Goal: Task Accomplishment & Management: Use online tool/utility

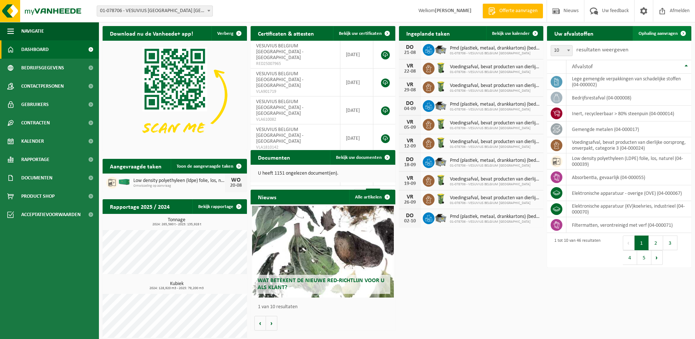
click at [658, 32] on span "Ophaling aanvragen" at bounding box center [658, 33] width 39 height 5
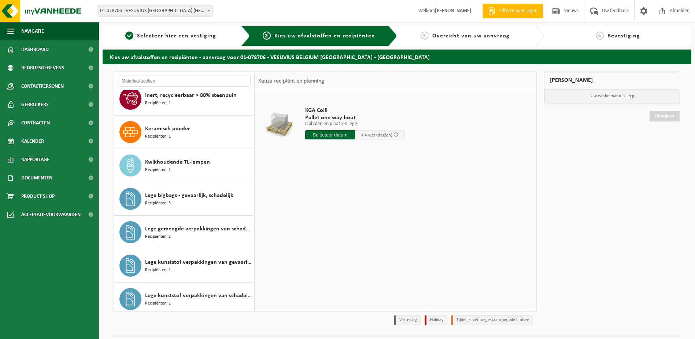
scroll to position [513, 0]
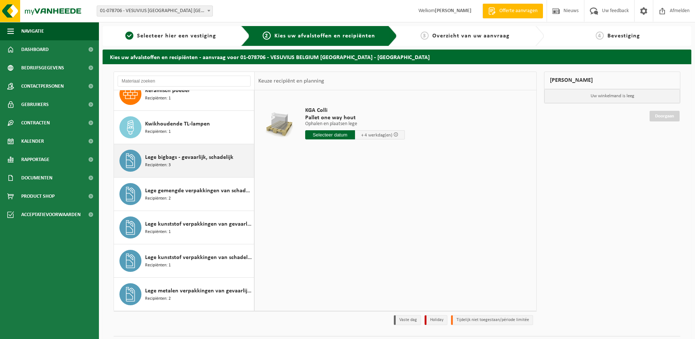
click at [188, 161] on div "Lege bigbags - gevaarlijk, schadelijk Recipiënten: 3" at bounding box center [198, 161] width 107 height 22
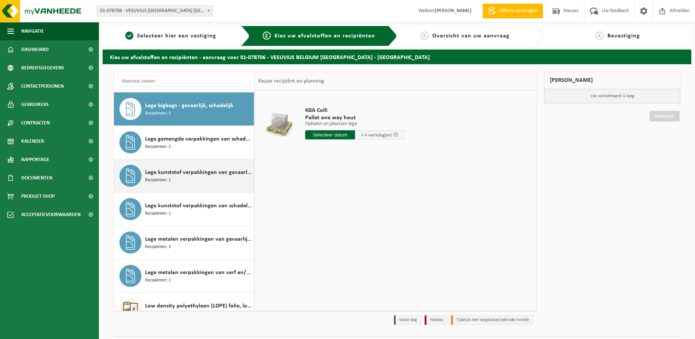
scroll to position [567, 0]
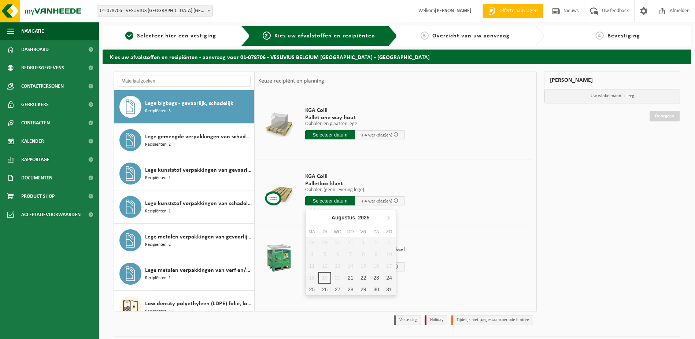
click at [319, 201] on input "text" at bounding box center [330, 200] width 50 height 9
click at [353, 279] on div "21" at bounding box center [350, 278] width 13 height 12
type input "Van 2025-08-21"
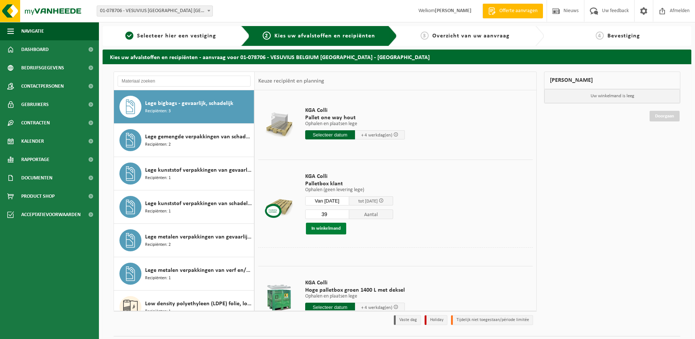
click at [320, 228] on button "In winkelmand" at bounding box center [326, 229] width 40 height 12
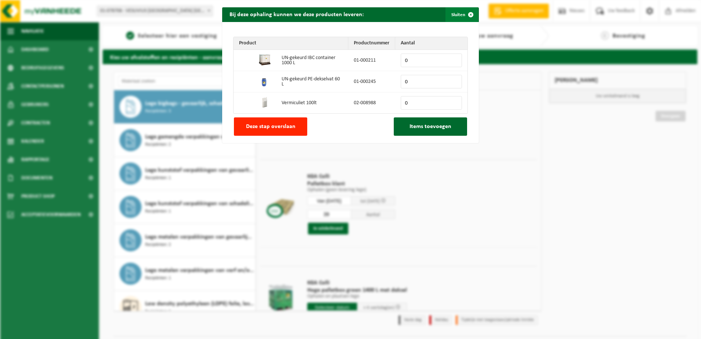
click at [466, 16] on span "button" at bounding box center [470, 14] width 15 height 15
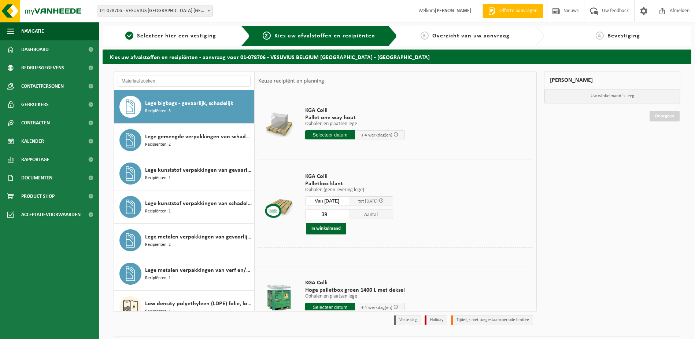
drag, startPoint x: 335, startPoint y: 214, endPoint x: 262, endPoint y: 214, distance: 73.3
click at [262, 214] on tr "KGA Colli Palletbox klant Ophalen (geen levering lege) Ophalen (geen levering l…" at bounding box center [395, 203] width 275 height 88
type input "5"
click at [325, 230] on button "In winkelmand" at bounding box center [326, 229] width 40 height 12
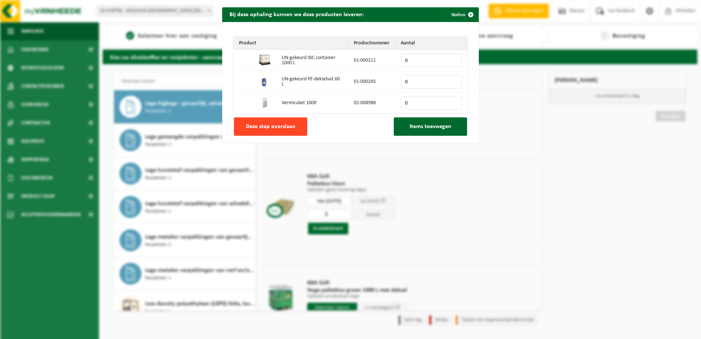
click at [254, 126] on span "Deze stap overslaan" at bounding box center [270, 127] width 49 height 6
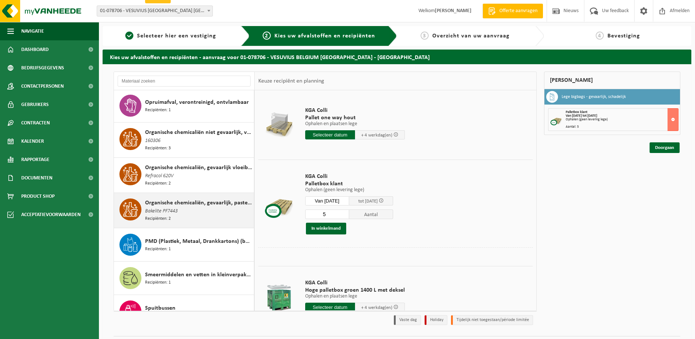
scroll to position [1044, 0]
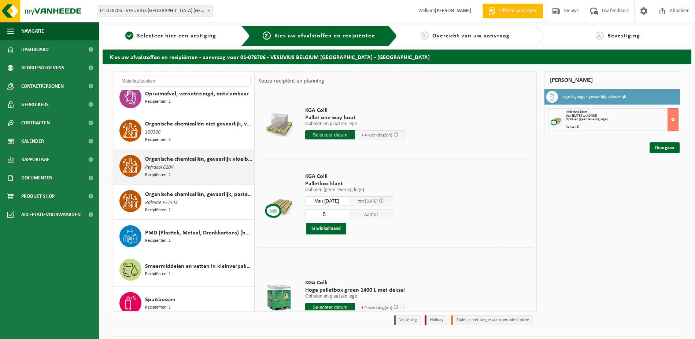
click at [161, 169] on span "Refracol 620V" at bounding box center [159, 168] width 29 height 8
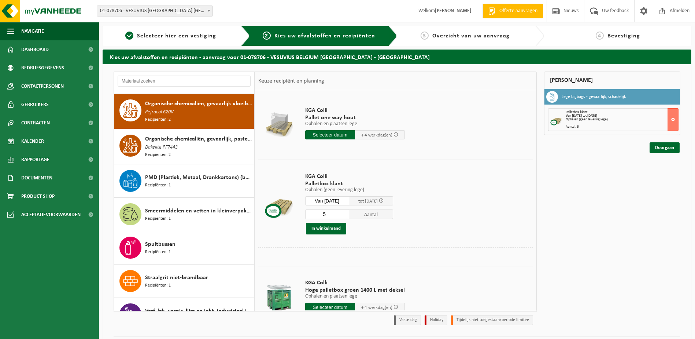
scroll to position [1102, 0]
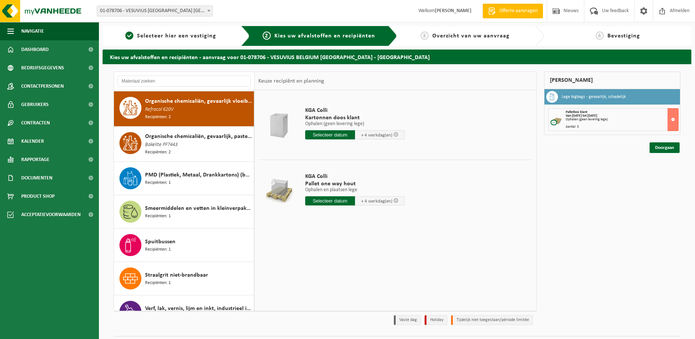
click at [324, 201] on input "text" at bounding box center [330, 200] width 50 height 9
click at [352, 278] on div "21" at bounding box center [350, 278] width 13 height 12
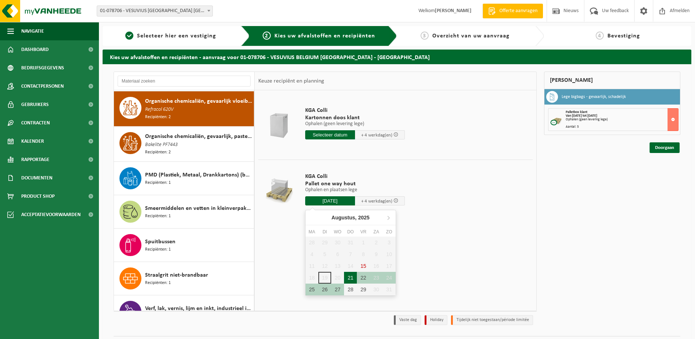
type input "Van 2025-08-21"
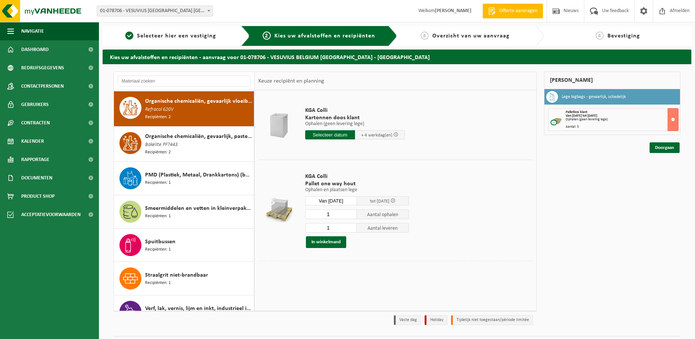
drag, startPoint x: 322, startPoint y: 228, endPoint x: 292, endPoint y: 231, distance: 30.2
click at [292, 231] on tr "KGA Colli Pallet one way hout Ophalen en plaatsen lege Ophalen en plaatsen lege…" at bounding box center [395, 209] width 275 height 101
type input "0"
click at [330, 244] on button "In winkelmand" at bounding box center [326, 242] width 40 height 12
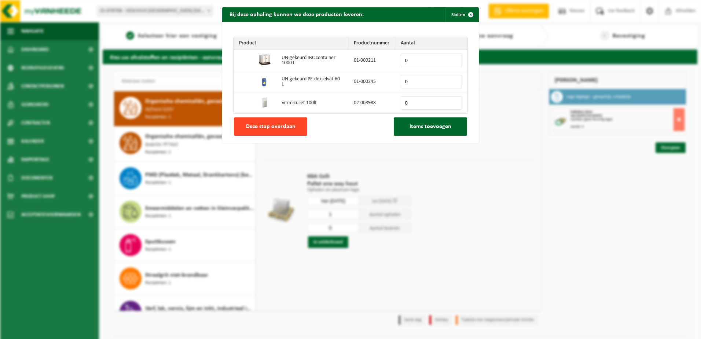
click at [264, 129] on span "Deze stap overslaan" at bounding box center [270, 127] width 49 height 6
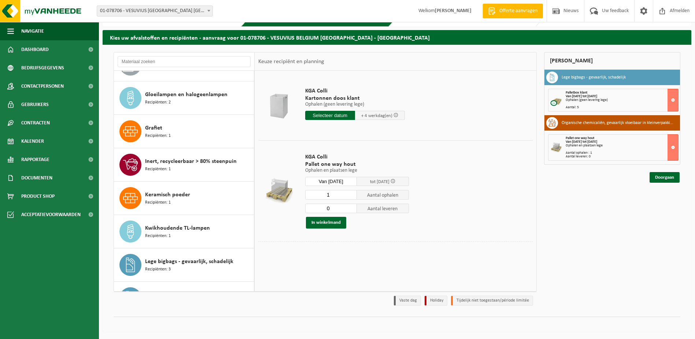
scroll to position [411, 0]
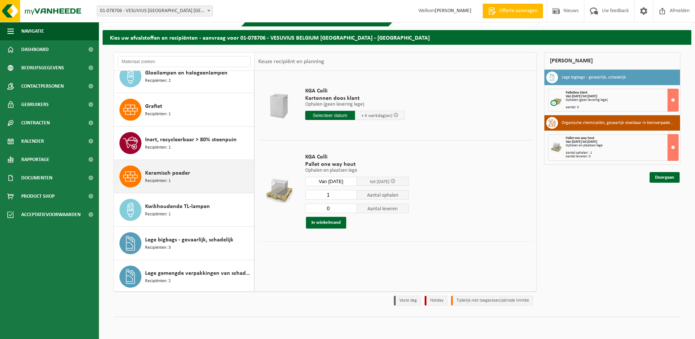
click at [220, 171] on div "Keramisch poeder Recipiënten: 1" at bounding box center [198, 176] width 107 height 22
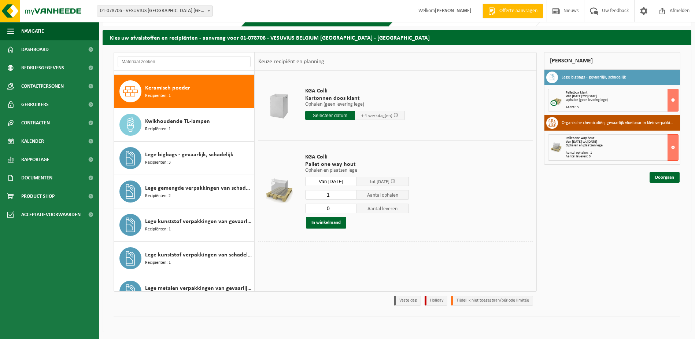
scroll to position [500, 0]
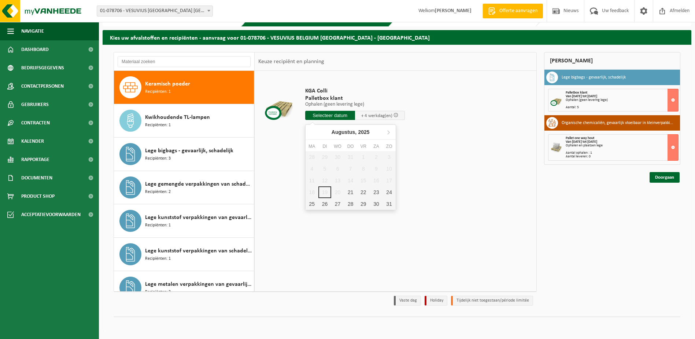
click at [326, 117] on input "text" at bounding box center [330, 115] width 50 height 9
click at [349, 194] on div "21" at bounding box center [350, 192] width 13 height 12
type input "Van 2025-08-21"
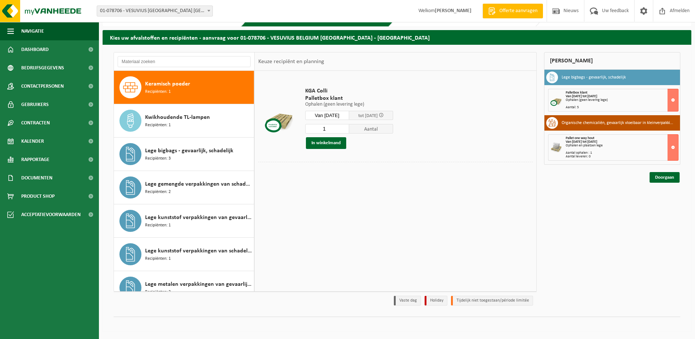
drag, startPoint x: 334, startPoint y: 128, endPoint x: 272, endPoint y: 129, distance: 62.3
click at [272, 129] on tr "KGA Colli Palletbox klant Ophalen (geen levering lege) Ophalen (geen levering l…" at bounding box center [395, 117] width 275 height 87
type input "15"
click at [337, 145] on button "In winkelmand" at bounding box center [326, 143] width 40 height 12
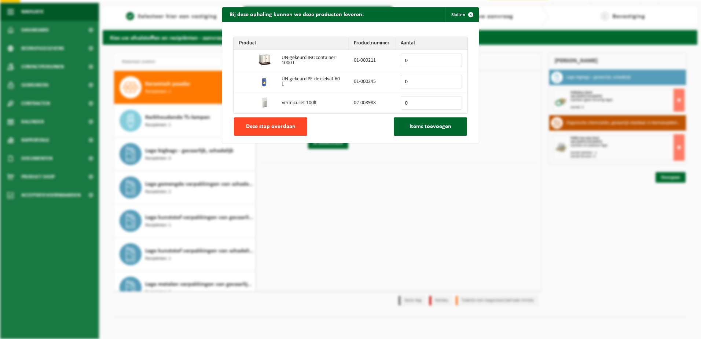
click at [261, 127] on span "Deze stap overslaan" at bounding box center [270, 127] width 49 height 6
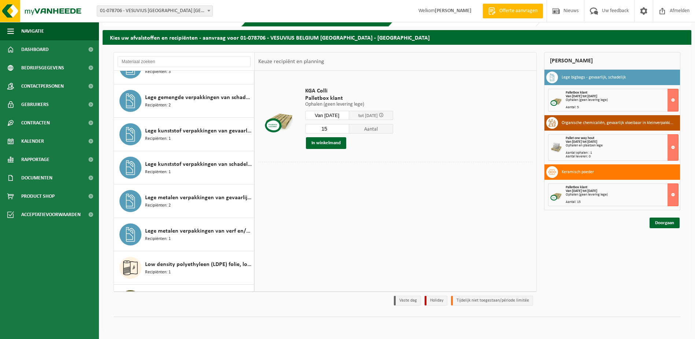
scroll to position [590, 0]
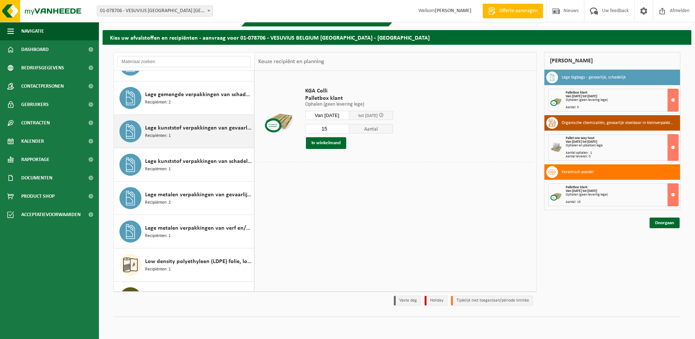
click at [206, 132] on span "Lege kunststof verpakkingen van gevaarlijke stoffen" at bounding box center [198, 128] width 107 height 9
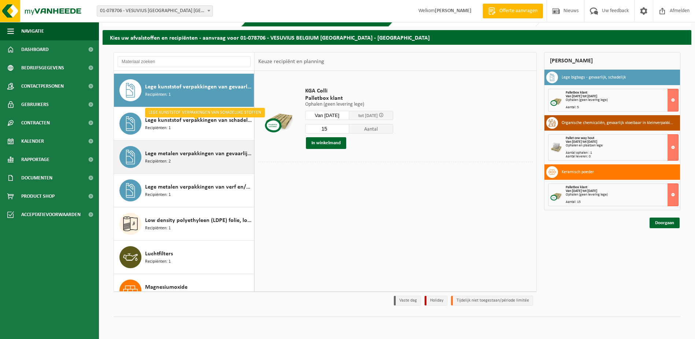
scroll to position [634, 0]
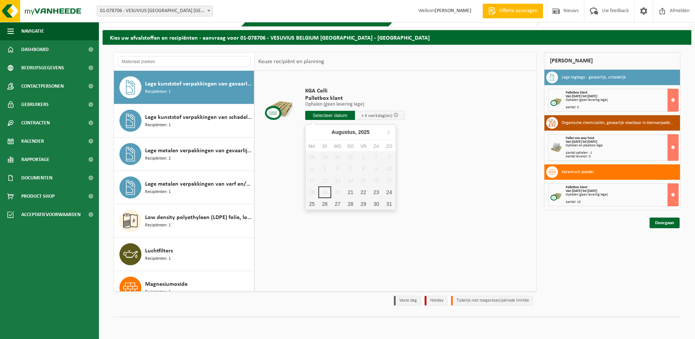
click at [328, 117] on input "text" at bounding box center [330, 115] width 50 height 9
click at [351, 195] on div "21" at bounding box center [350, 192] width 13 height 12
type input "Van 2025-08-21"
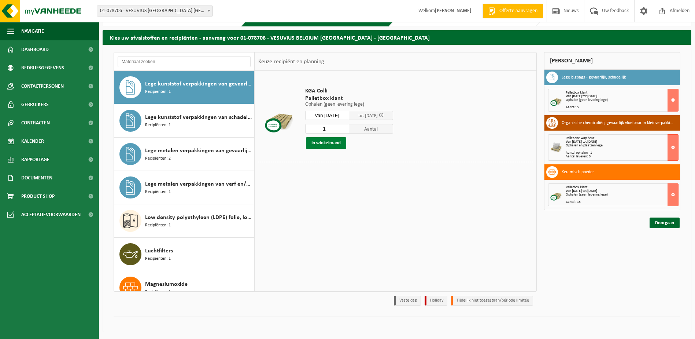
click at [334, 142] on button "In winkelmand" at bounding box center [326, 143] width 40 height 12
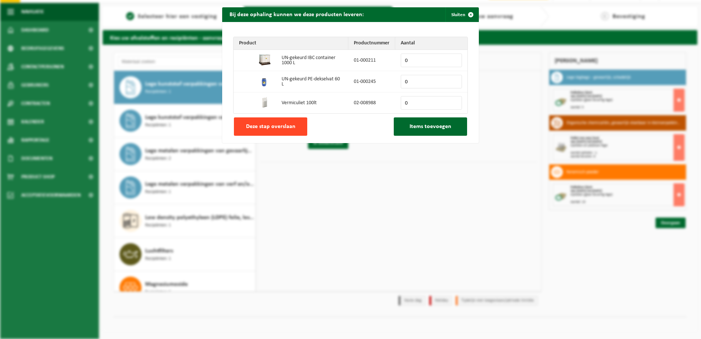
click at [271, 127] on span "Deze stap overslaan" at bounding box center [270, 127] width 49 height 6
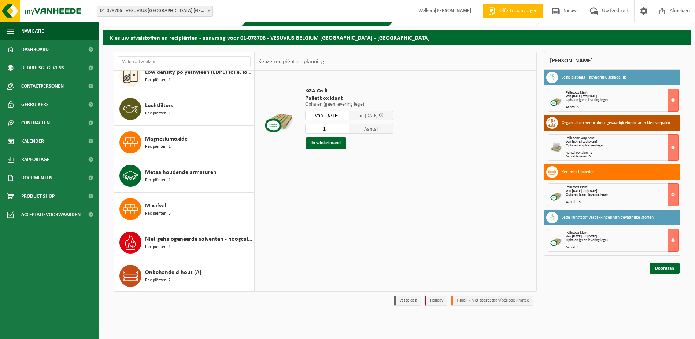
scroll to position [781, 0]
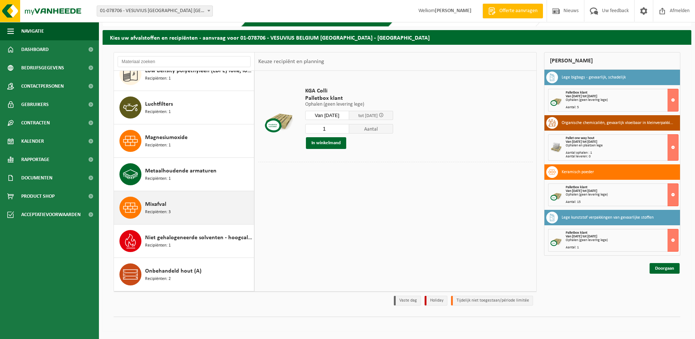
click at [138, 212] on span at bounding box center [131, 208] width 22 height 22
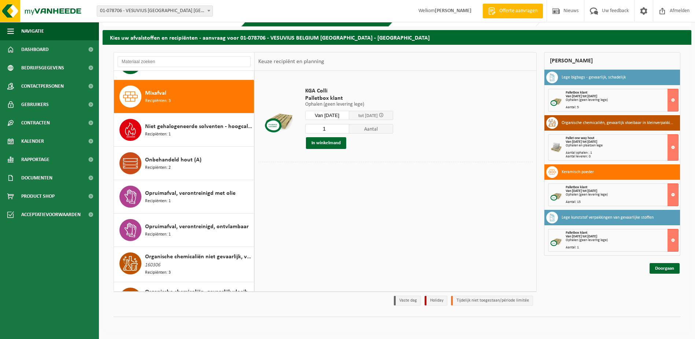
scroll to position [901, 0]
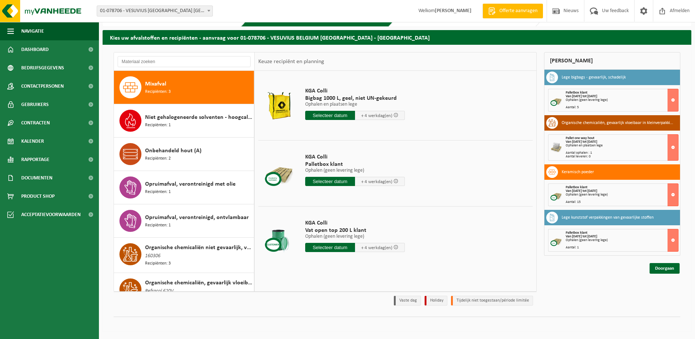
click at [330, 182] on input "text" at bounding box center [330, 181] width 50 height 9
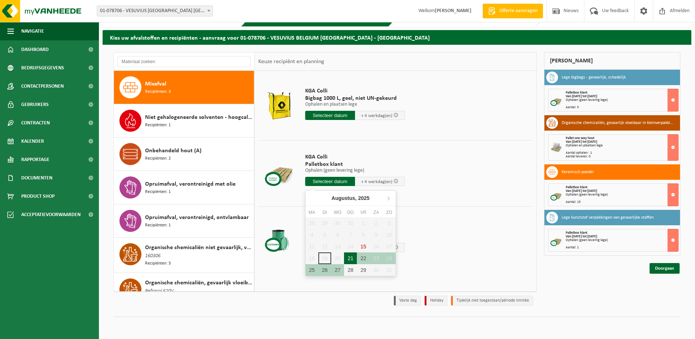
click at [353, 260] on div "21" at bounding box center [350, 258] width 13 height 12
type input "Van 2025-08-21"
type input "2025-08-21"
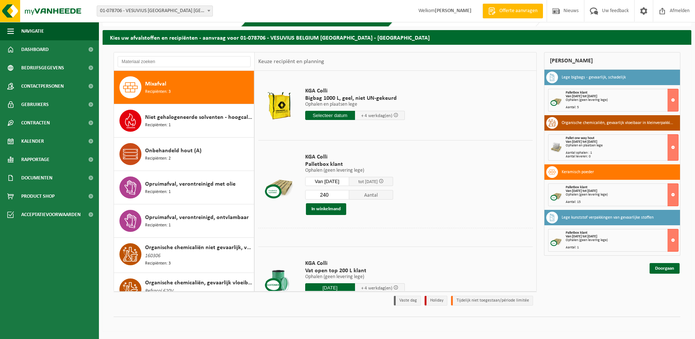
drag, startPoint x: 334, startPoint y: 195, endPoint x: 269, endPoint y: 196, distance: 65.3
click at [269, 196] on tr "KGA Colli Palletbox klant Ophalen (geen levering lege) Ophalen (geen levering l…" at bounding box center [395, 184] width 275 height 88
type input "8"
click at [322, 210] on button "In winkelmand" at bounding box center [326, 209] width 40 height 12
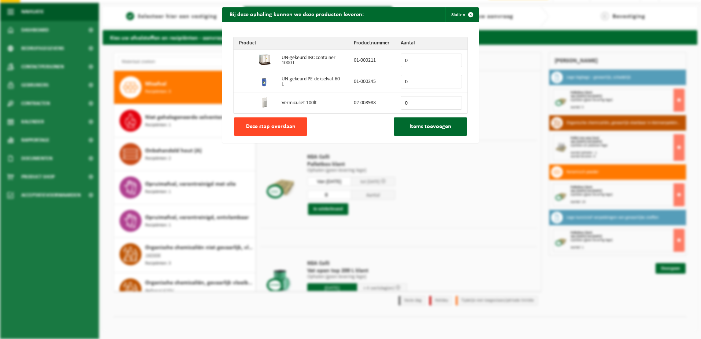
click at [268, 132] on button "Deze stap overslaan" at bounding box center [270, 126] width 73 height 18
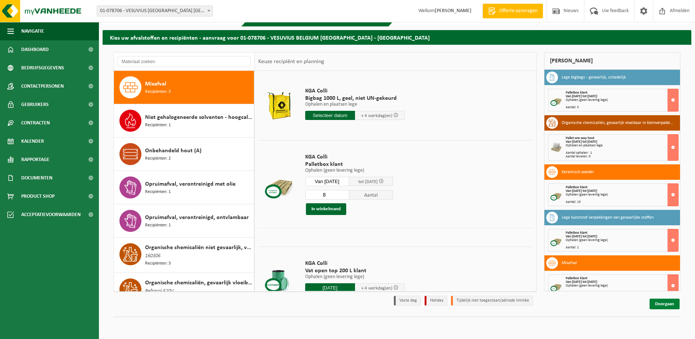
click at [676, 305] on link "Doorgaan" at bounding box center [665, 303] width 30 height 11
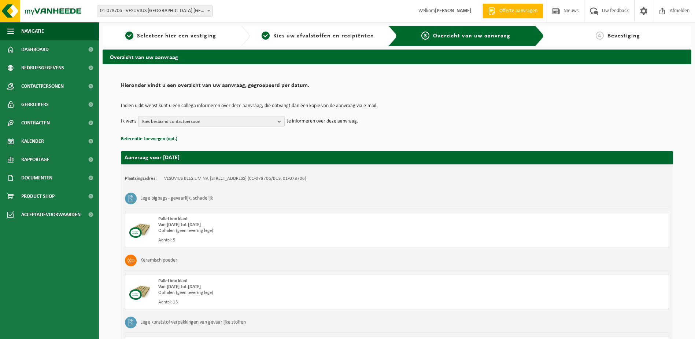
click at [279, 121] on b "button" at bounding box center [281, 121] width 7 height 10
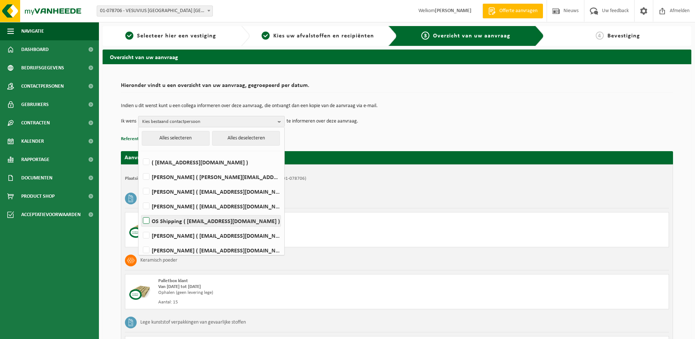
click at [157, 223] on label "OS Shipping ( os.shipping@vesuvius.com )" at bounding box center [211, 220] width 139 height 11
click at [140, 212] on input "OS Shipping ( os.shipping@vesuvius.com )" at bounding box center [140, 211] width 0 height 0
checkbox input "true"
click at [171, 236] on label "Koen Smets ( koen.smets@vesuvius.com )" at bounding box center [211, 235] width 139 height 11
click at [140, 226] on input "Koen Smets ( koen.smets@vesuvius.com )" at bounding box center [140, 226] width 0 height 0
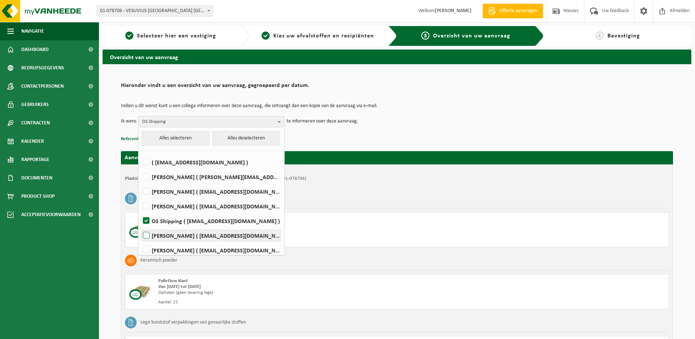
checkbox input "true"
click at [517, 109] on td "Indien u dit wenst kunt u een collega informeren over deze aanvraag, die ontvan…" at bounding box center [397, 109] width 553 height 12
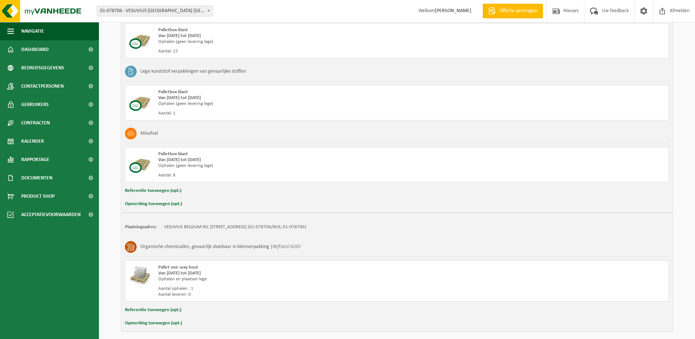
scroll to position [281, 0]
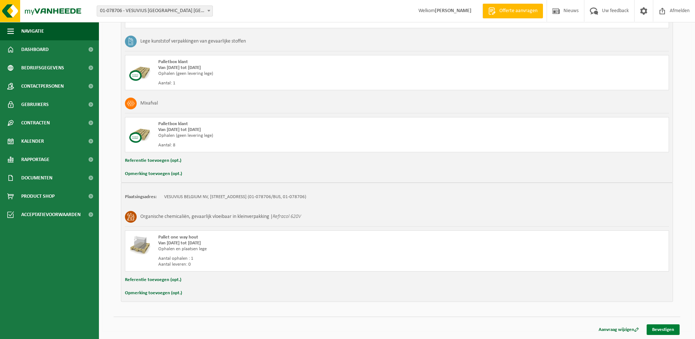
click at [664, 329] on link "Bevestigen" at bounding box center [663, 329] width 33 height 11
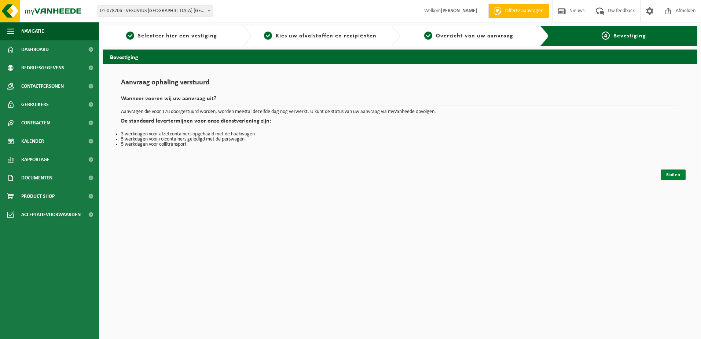
click at [673, 179] on link "Sluiten" at bounding box center [673, 174] width 25 height 11
